Goal: Task Accomplishment & Management: Manage account settings

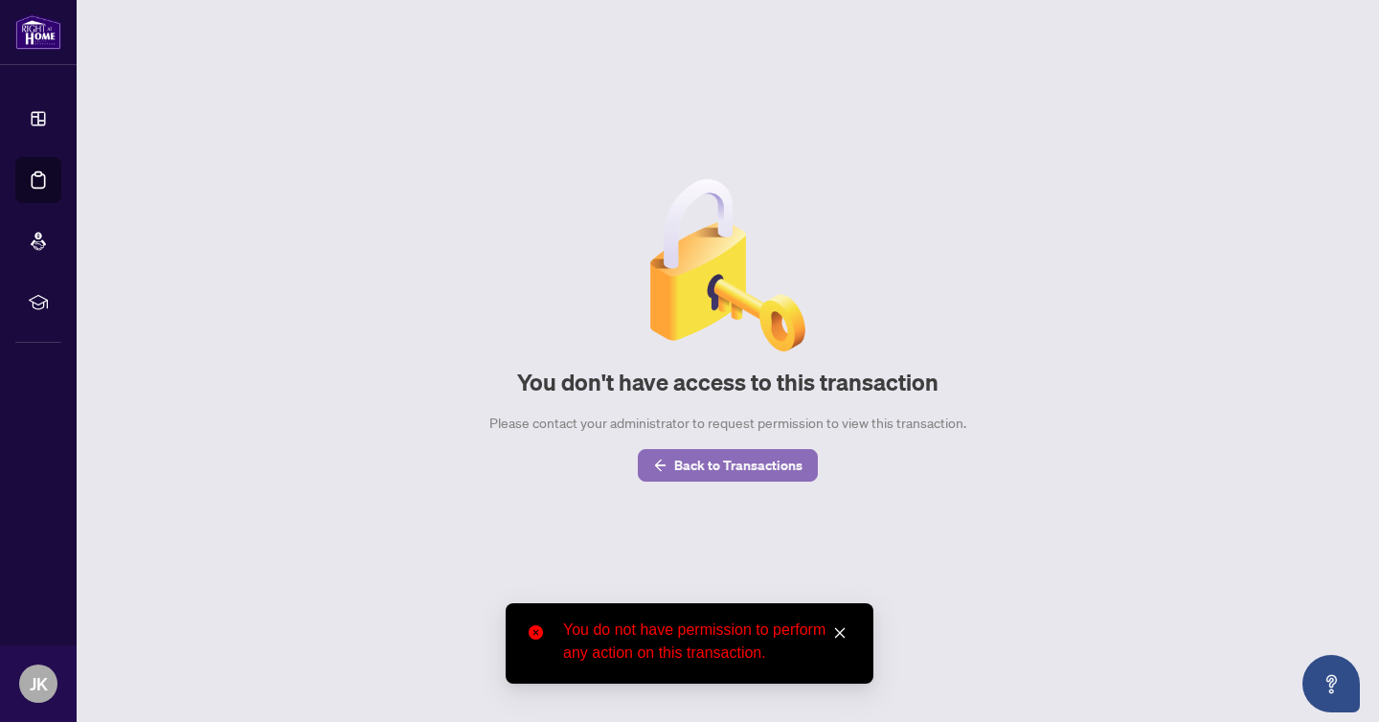
click at [716, 469] on span "Back to Transactions" at bounding box center [738, 465] width 128 height 31
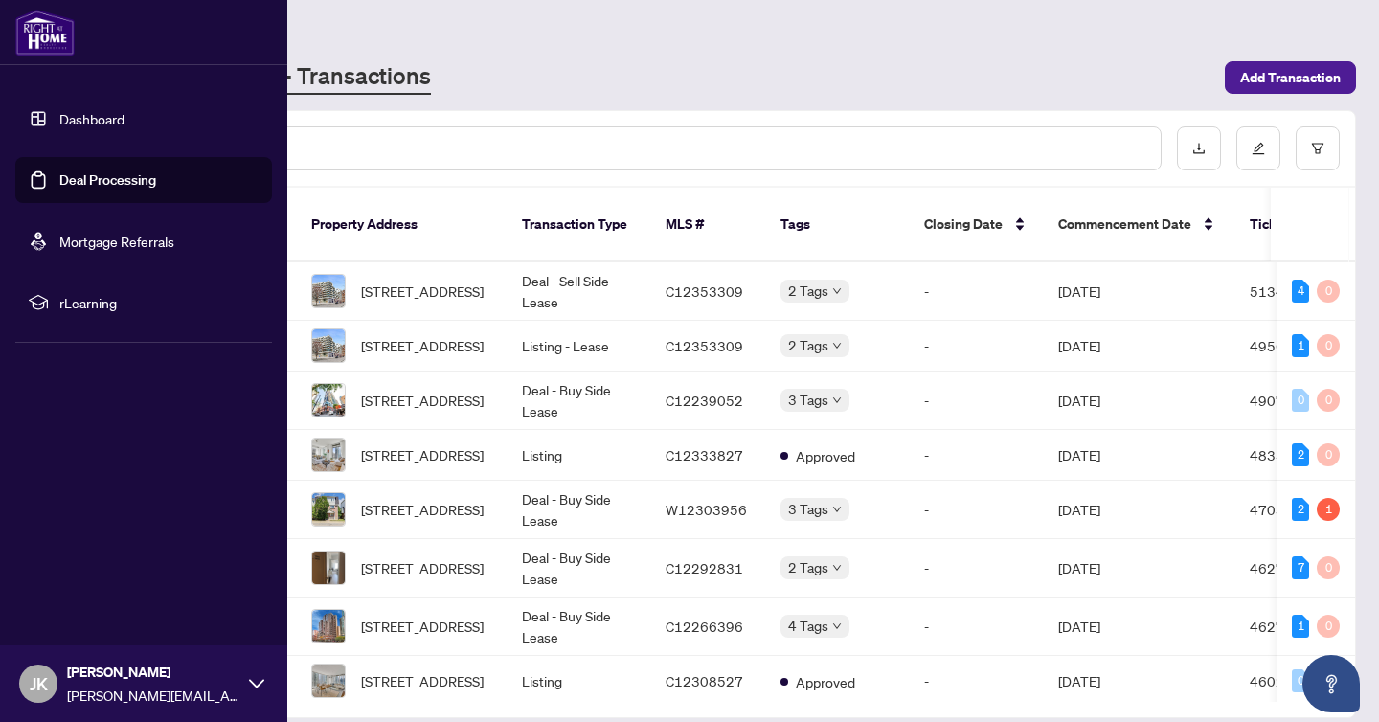
click at [30, 685] on span "JK" at bounding box center [39, 683] width 18 height 27
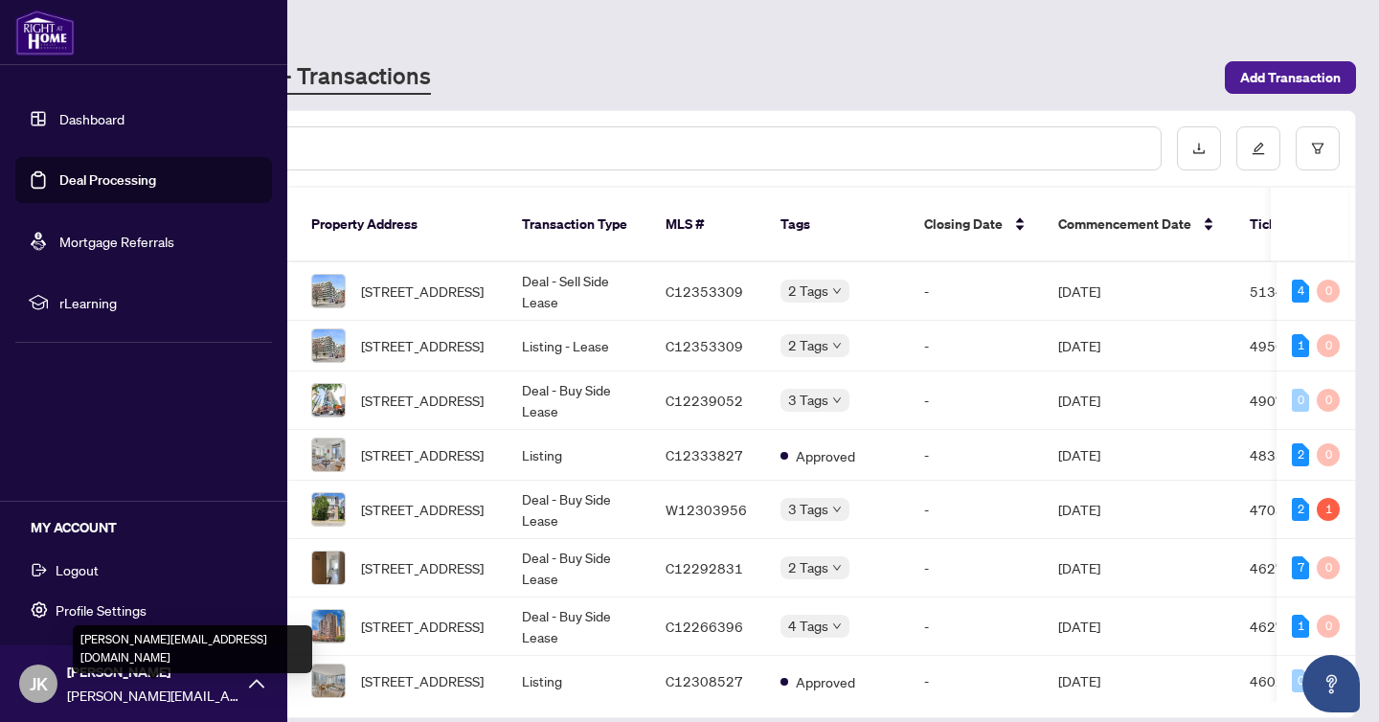
click at [142, 689] on span "[PERSON_NAME][EMAIL_ADDRESS][DOMAIN_NAME]" at bounding box center [153, 695] width 172 height 21
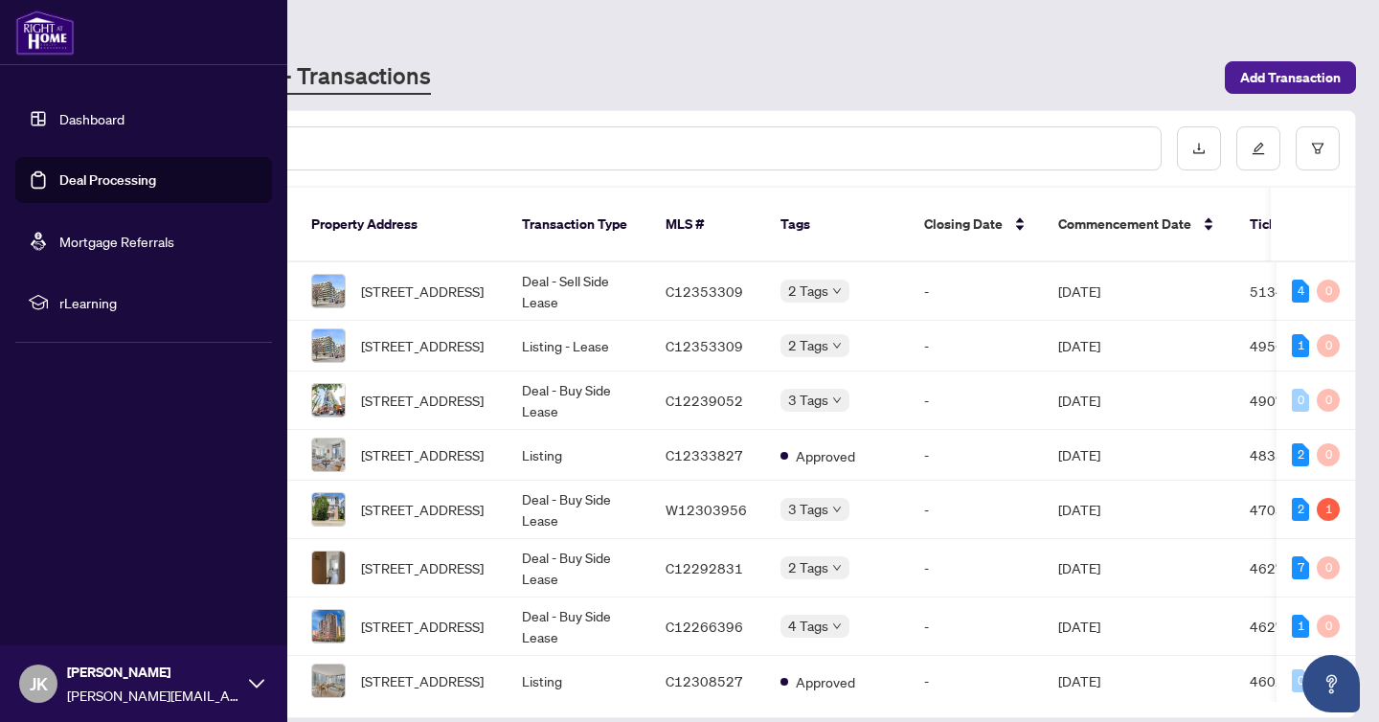
click at [37, 680] on span "JK" at bounding box center [39, 683] width 18 height 27
click at [81, 571] on span "Logout" at bounding box center [77, 569] width 43 height 31
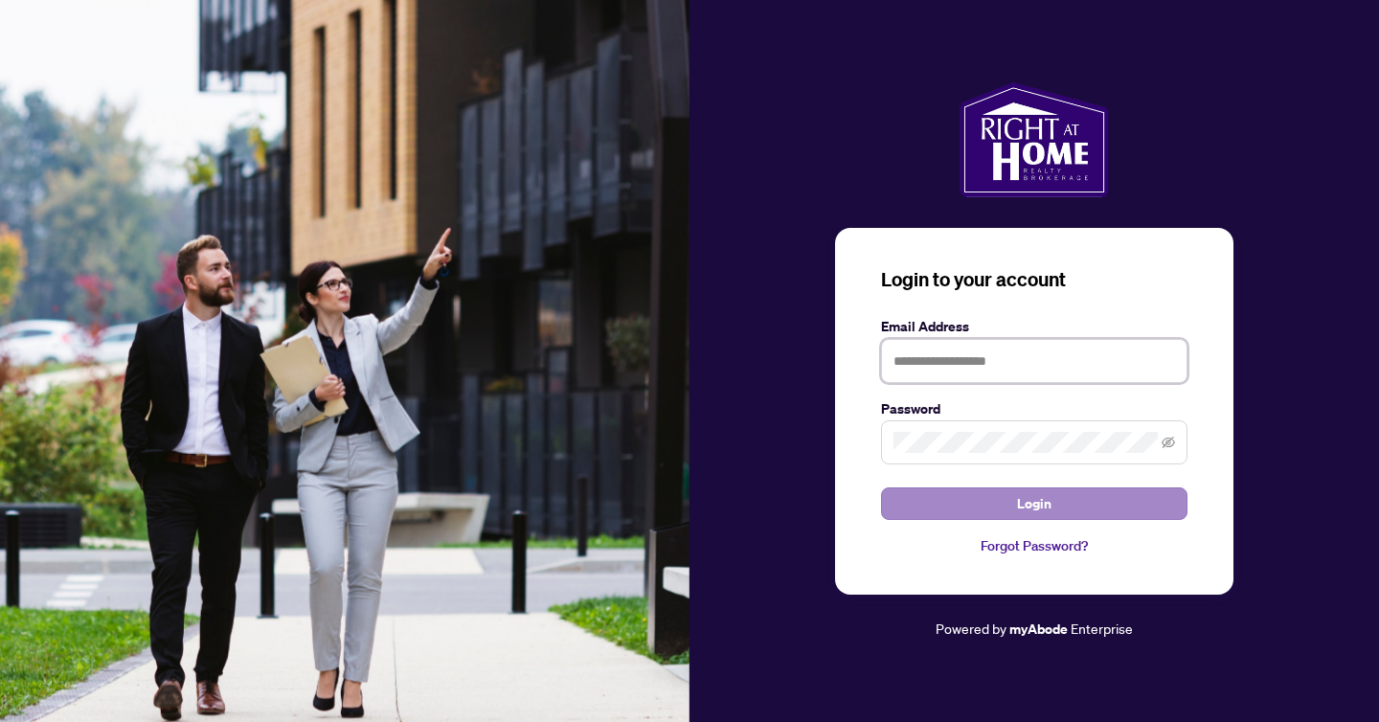
type input "**********"
click at [1045, 508] on span "Login" at bounding box center [1034, 503] width 34 height 31
